Goal: Task Accomplishment & Management: Use online tool/utility

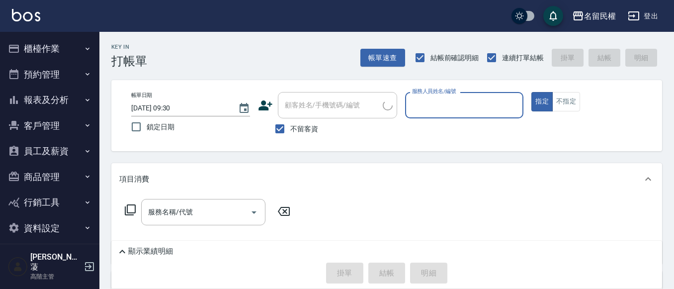
click at [59, 47] on button "櫃檯作業" at bounding box center [49, 49] width 91 height 26
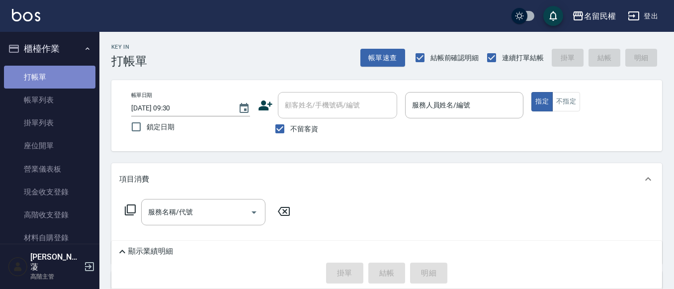
click at [56, 86] on link "打帳單" at bounding box center [49, 77] width 91 height 23
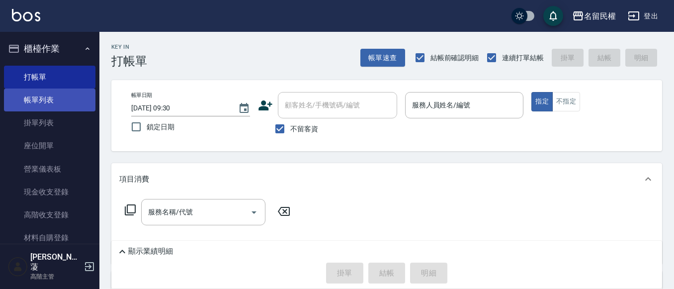
click at [56, 100] on link "帳單列表" at bounding box center [49, 100] width 91 height 23
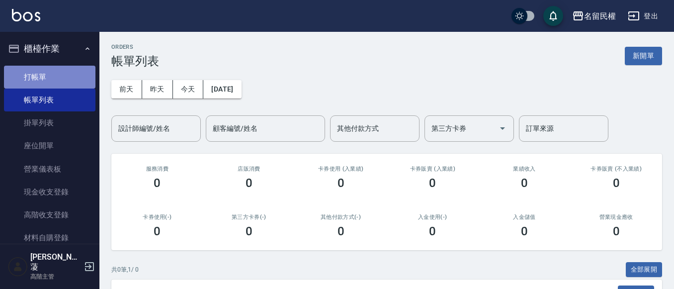
click at [54, 70] on link "打帳單" at bounding box center [49, 77] width 91 height 23
